Goal: Information Seeking & Learning: Learn about a topic

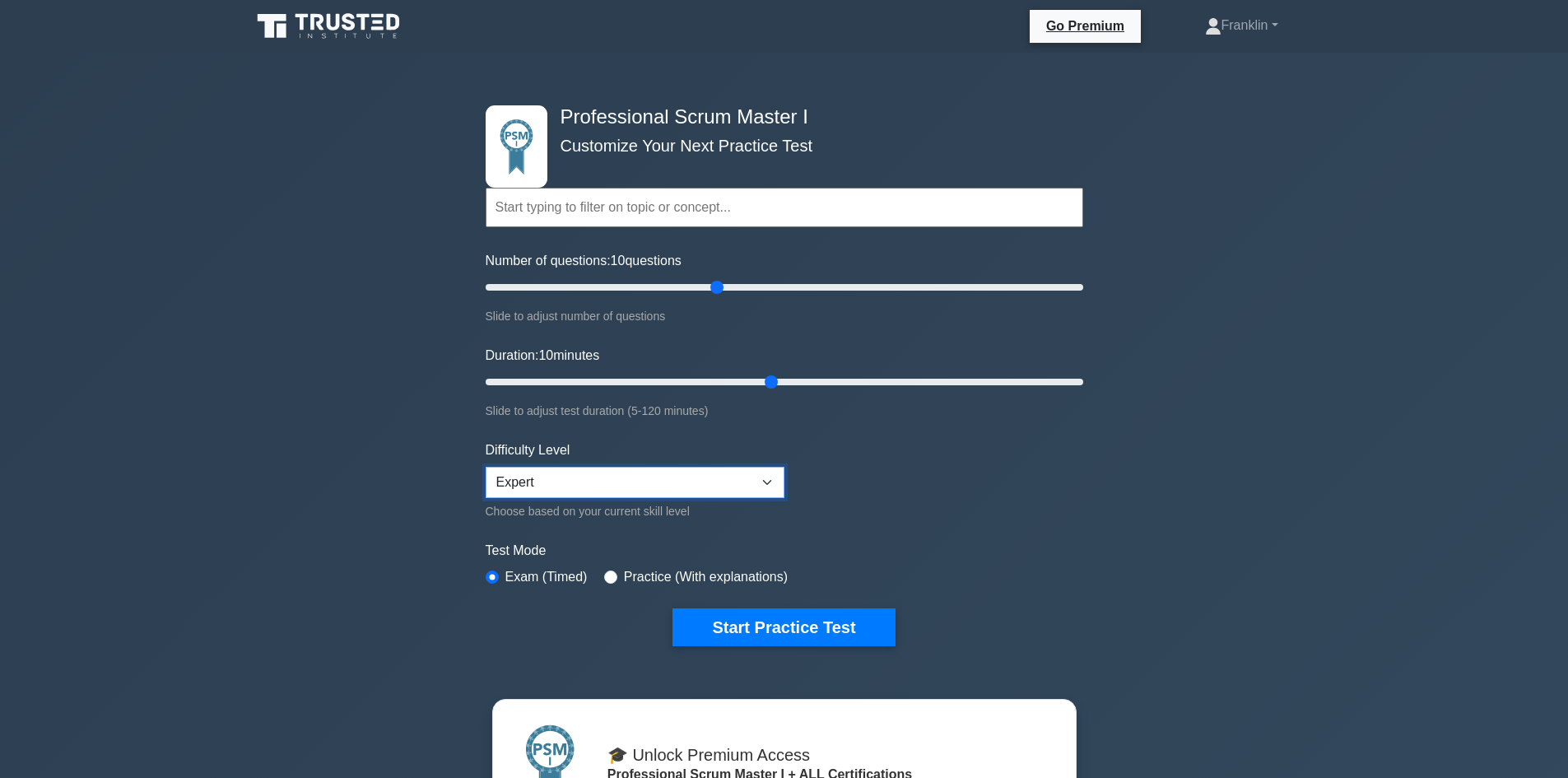
click at [667, 474] on select "Beginner Intermediate Expert" at bounding box center [635, 482] width 299 height 31
click at [612, 575] on input "radio" at bounding box center [611, 578] width 14 height 14
radio input "true"
click at [646, 480] on select "Beginner Intermediate Expert" at bounding box center [635, 482] width 299 height 31
select select "intermediate"
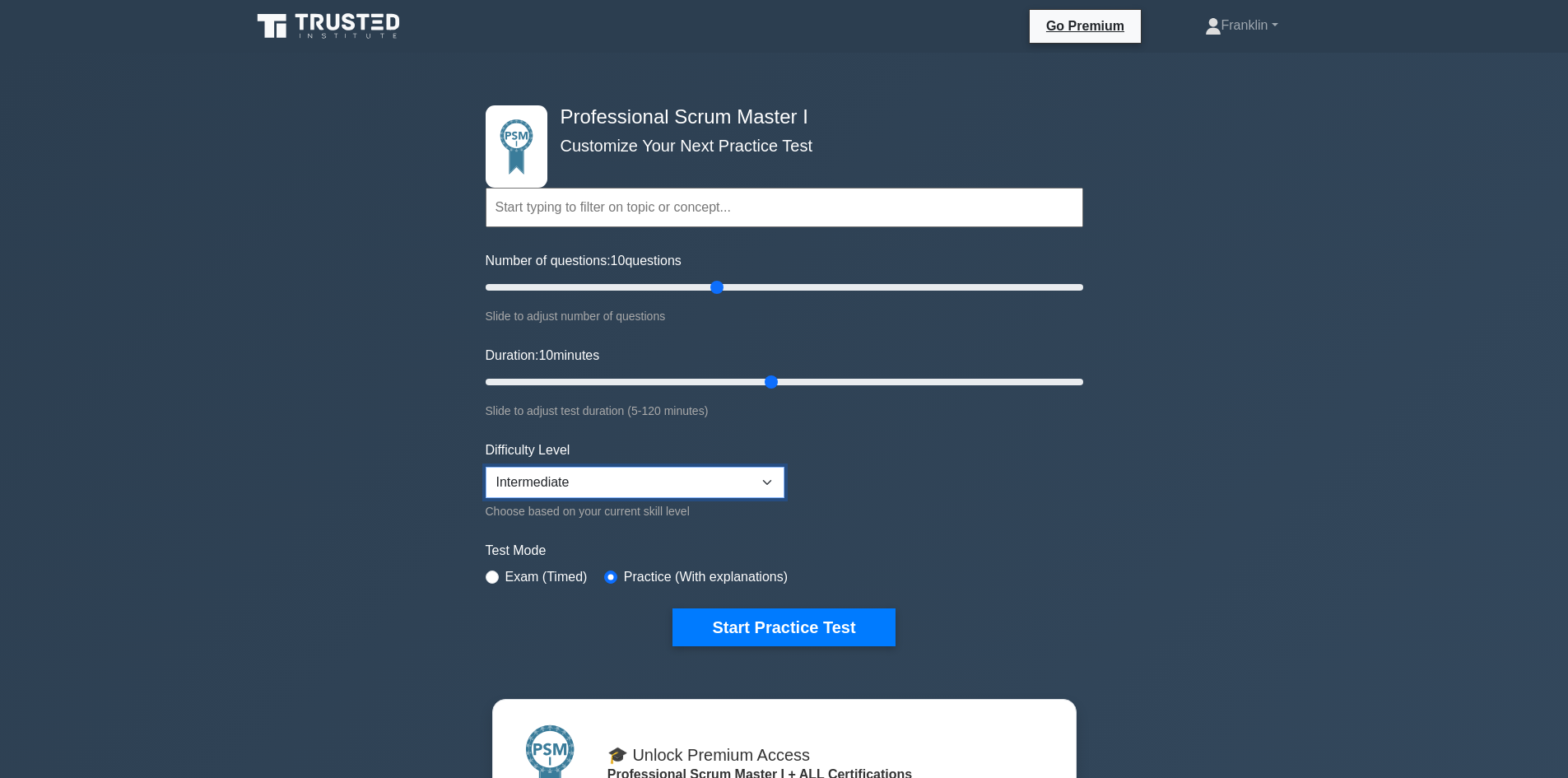
click at [486, 467] on select "Beginner Intermediate Expert" at bounding box center [635, 482] width 299 height 31
click at [833, 634] on button "Start Practice Test" at bounding box center [783, 627] width 222 height 38
